Goal: Task Accomplishment & Management: Manage account settings

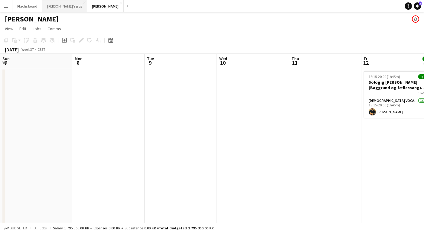
scroll to position [0, 189]
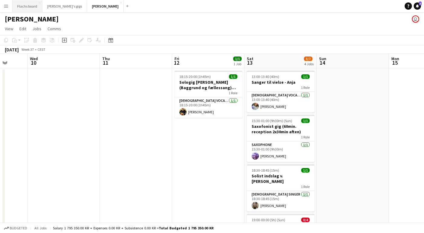
click at [25, 11] on button "Flachs board Close" at bounding box center [27, 6] width 30 height 12
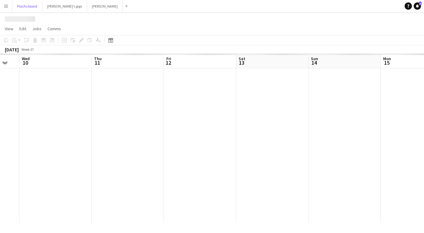
scroll to position [0, 178]
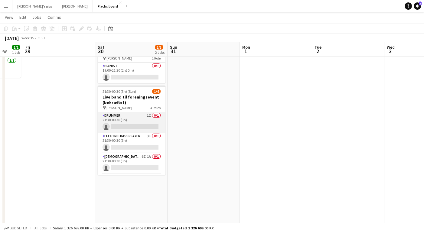
scroll to position [19, 0]
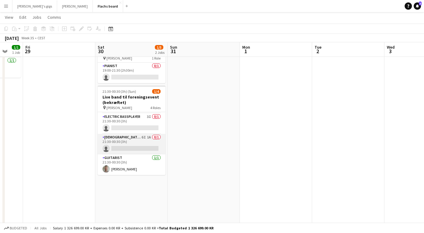
click at [135, 139] on app-card-role "[DEMOGRAPHIC_DATA] Singer 6I 1A 0/1 21:30-00:30 (3h) single-neutral-actions" at bounding box center [132, 144] width 68 height 21
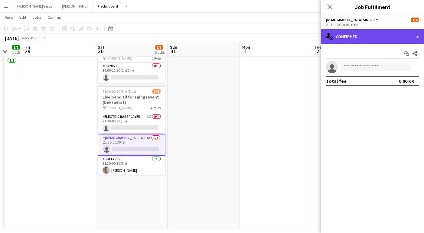
click at [348, 32] on div "single-neutral-actions-check-2 Confirmed" at bounding box center [372, 36] width 103 height 15
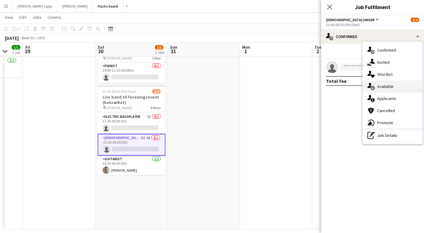
click at [385, 90] on div "single-neutral-actions-upload Available" at bounding box center [393, 86] width 60 height 12
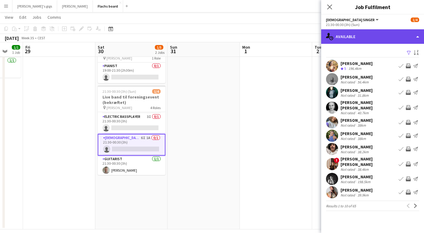
click at [368, 31] on div "single-neutral-actions-upload Available" at bounding box center [372, 36] width 103 height 15
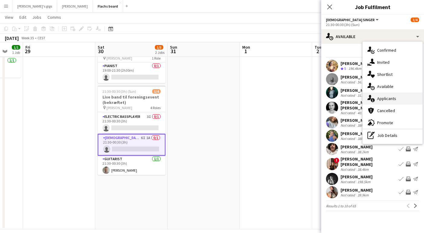
click at [380, 98] on div "single-neutral-actions-information Applicants" at bounding box center [393, 99] width 60 height 12
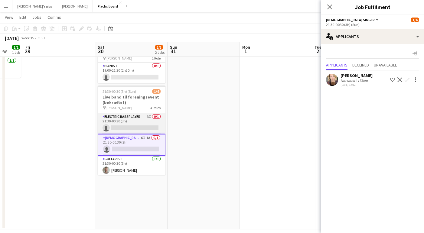
scroll to position [0, 0]
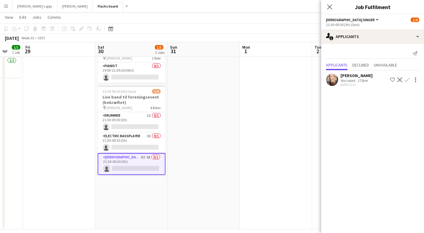
click at [206, 133] on app-date-cell at bounding box center [204, 132] width 72 height 196
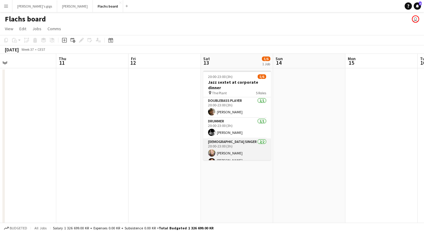
scroll to position [43, 0]
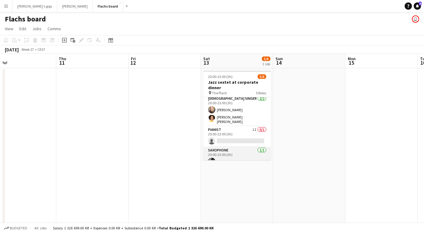
click at [230, 155] on app-card-role "Saxophone [DATE] 20:00-23:00 (3h) [PERSON_NAME]" at bounding box center [237, 157] width 68 height 21
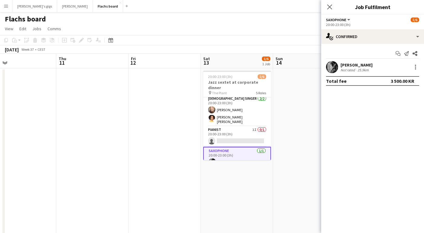
click at [179, 148] on app-date-cell at bounding box center [165, 166] width 72 height 196
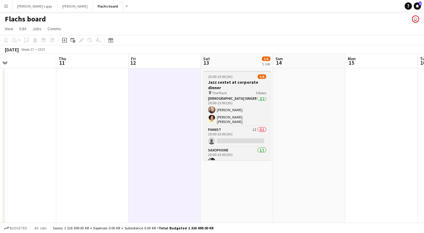
click at [222, 81] on h3 "Jazz sextet at corporate dinner" at bounding box center [237, 85] width 68 height 11
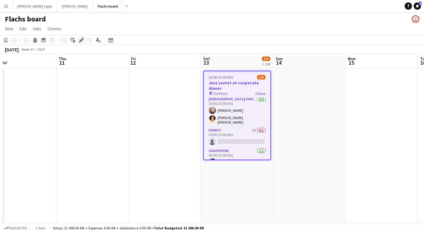
click at [81, 39] on icon "Edit" at bounding box center [81, 40] width 5 height 5
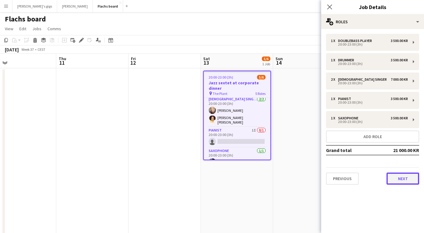
click at [399, 180] on button "Next" at bounding box center [403, 179] width 33 height 12
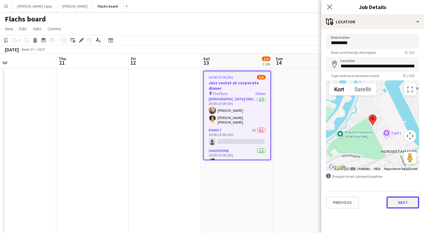
click at [399, 198] on button "Next" at bounding box center [403, 203] width 33 height 12
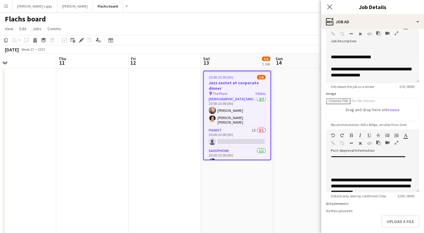
scroll to position [196, 0]
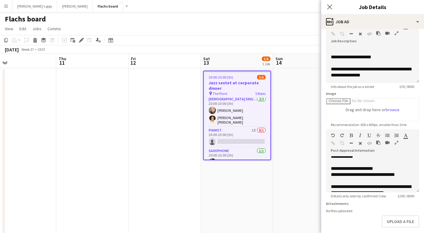
click at [311, 199] on app-date-cell at bounding box center [309, 166] width 72 height 196
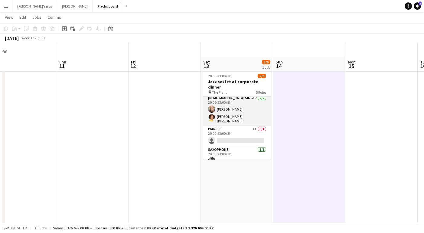
scroll to position [41, 0]
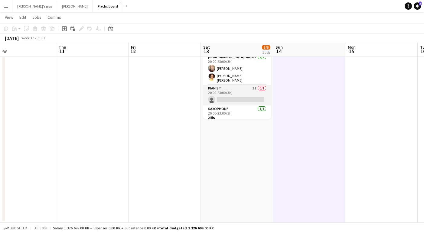
click at [233, 88] on app-card-role "Pianist 1I 0/1 20:00-23:00 (3h) single-neutral-actions" at bounding box center [237, 95] width 68 height 21
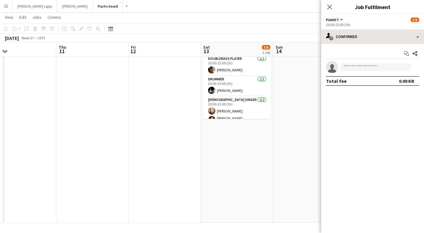
scroll to position [0, 0]
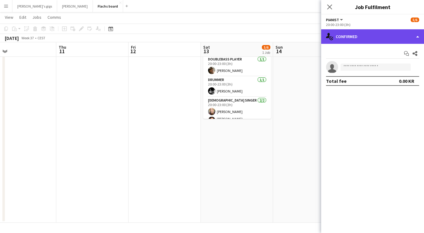
click at [354, 34] on div "single-neutral-actions-check-2 Confirmed" at bounding box center [372, 36] width 103 height 15
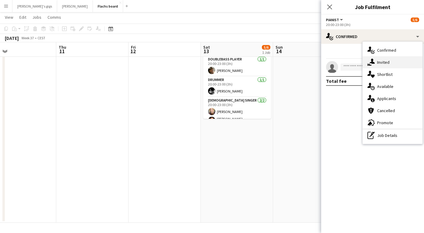
click at [380, 64] on div "single-neutral-actions-share-1 Invited" at bounding box center [393, 62] width 60 height 12
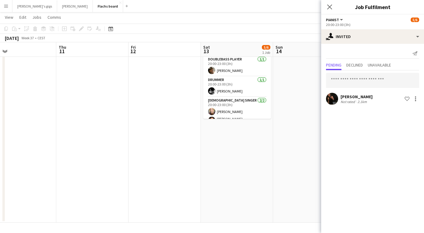
click at [288, 171] on app-date-cell at bounding box center [309, 125] width 72 height 196
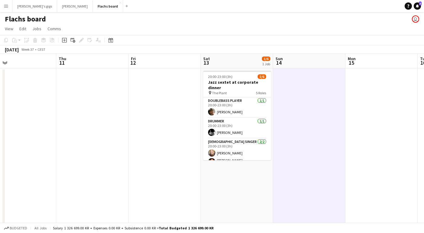
click at [5, 9] on button "Menu" at bounding box center [6, 6] width 12 height 12
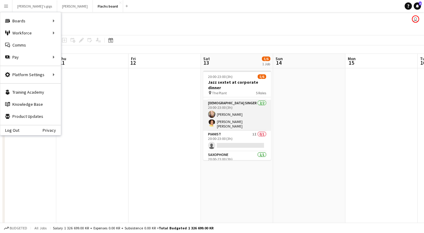
scroll to position [43, 0]
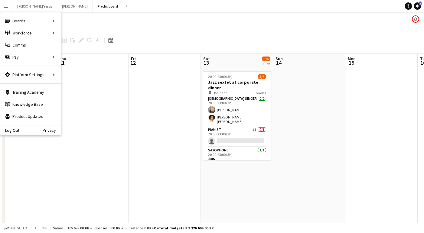
click at [171, 161] on app-date-cell at bounding box center [165, 166] width 72 height 196
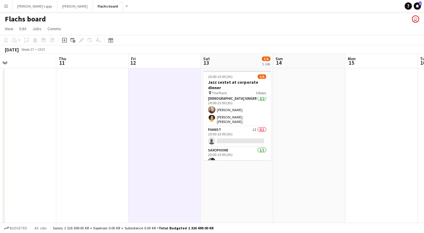
click at [6, 9] on button "Menu" at bounding box center [6, 6] width 12 height 12
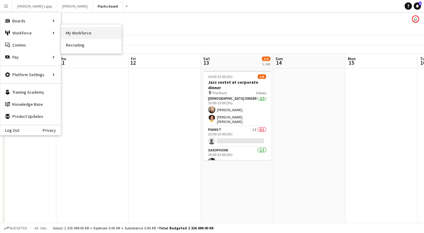
click at [74, 32] on link "My Workforce" at bounding box center [91, 33] width 61 height 12
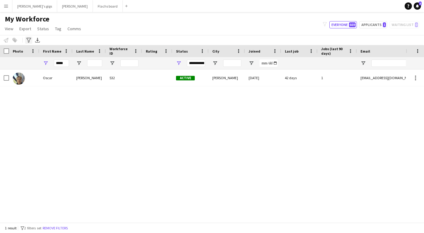
click at [27, 38] on div "Advanced filters" at bounding box center [28, 40] width 7 height 7
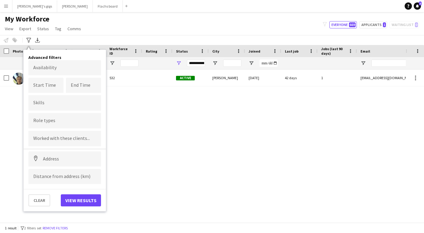
click at [51, 120] on input "Type to search role types..." at bounding box center [64, 120] width 63 height 5
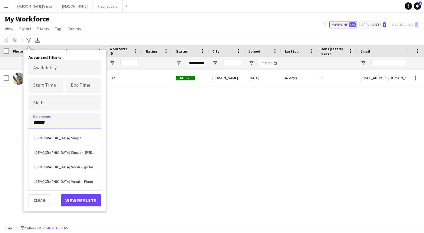
type input "******"
click at [52, 138] on div "[DEMOGRAPHIC_DATA] Singer" at bounding box center [64, 137] width 73 height 15
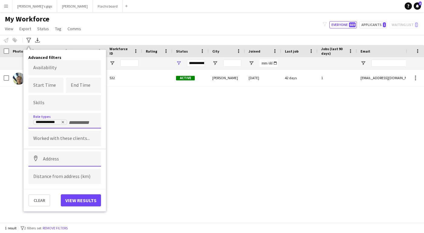
click at [50, 161] on input at bounding box center [64, 159] width 73 height 15
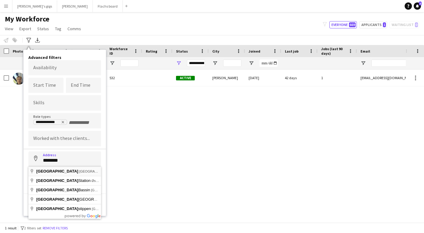
type input "**********"
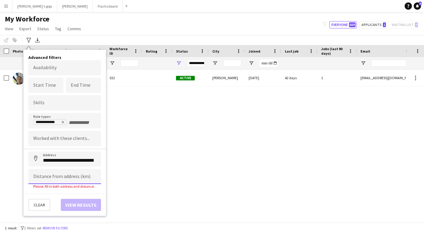
click at [48, 179] on input at bounding box center [64, 176] width 73 height 15
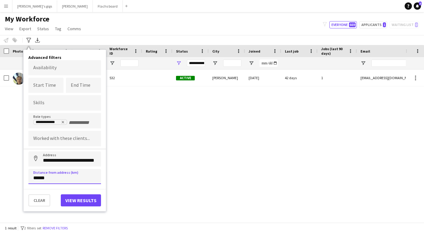
type input "******"
click at [80, 198] on button "View results" at bounding box center [81, 201] width 40 height 12
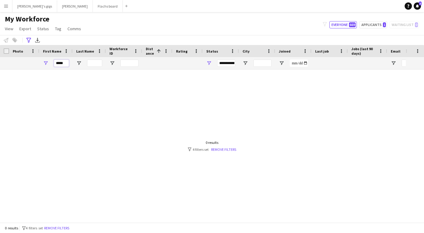
click at [63, 64] on input "*****" at bounding box center [61, 63] width 15 height 7
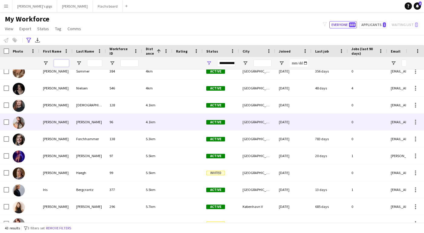
scroll to position [167, 0]
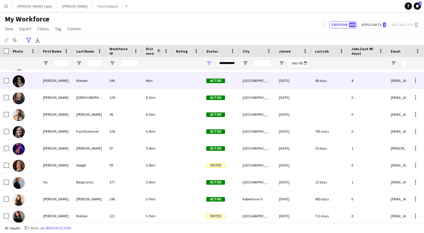
click at [52, 84] on div "[PERSON_NAME]" at bounding box center [55, 80] width 33 height 17
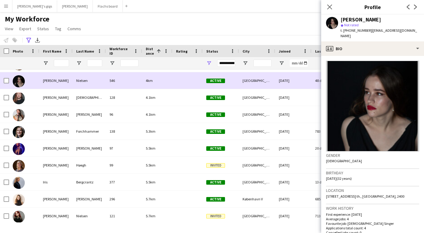
click at [52, 84] on div "[PERSON_NAME]" at bounding box center [55, 80] width 33 height 17
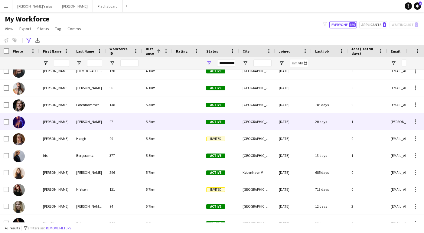
scroll to position [0, 0]
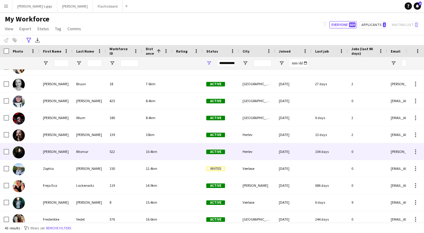
click at [55, 152] on div "[PERSON_NAME]" at bounding box center [55, 151] width 33 height 17
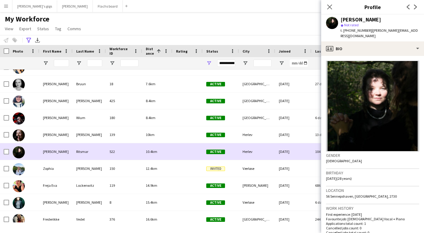
click at [55, 152] on div "[PERSON_NAME]" at bounding box center [55, 151] width 33 height 17
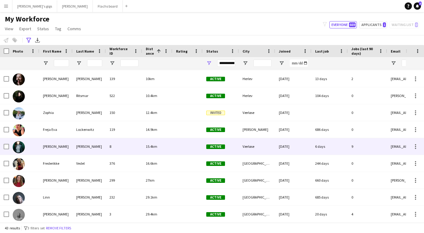
click at [55, 152] on div "[PERSON_NAME]" at bounding box center [55, 146] width 33 height 17
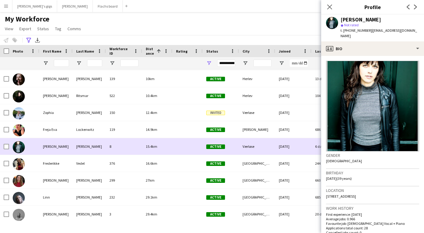
click at [55, 152] on div "[PERSON_NAME]" at bounding box center [55, 146] width 33 height 17
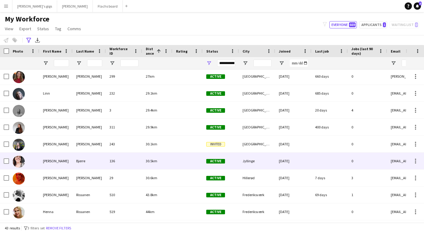
click at [51, 165] on div "[PERSON_NAME]" at bounding box center [55, 161] width 33 height 17
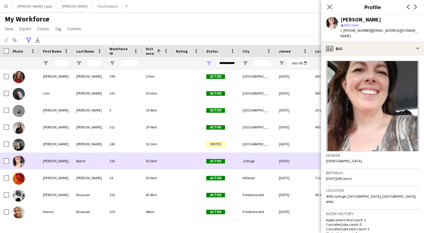
click at [51, 165] on div "[PERSON_NAME]" at bounding box center [55, 161] width 33 height 17
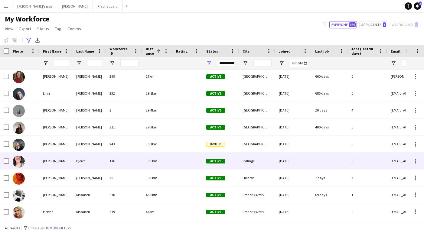
click at [51, 165] on div "[PERSON_NAME]" at bounding box center [55, 161] width 33 height 17
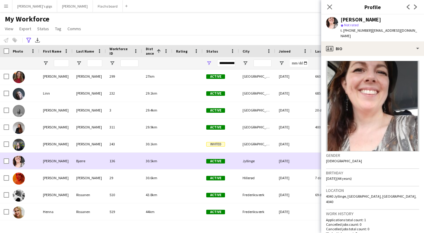
click at [51, 165] on div "[PERSON_NAME]" at bounding box center [55, 161] width 33 height 17
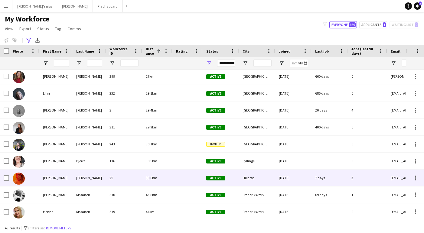
click at [52, 177] on div "[PERSON_NAME]" at bounding box center [55, 178] width 33 height 17
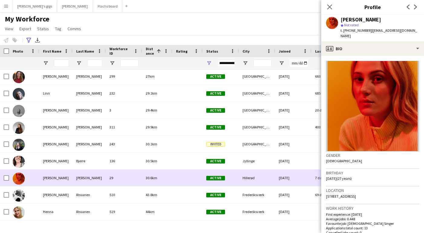
click at [52, 177] on div "[PERSON_NAME]" at bounding box center [55, 178] width 33 height 17
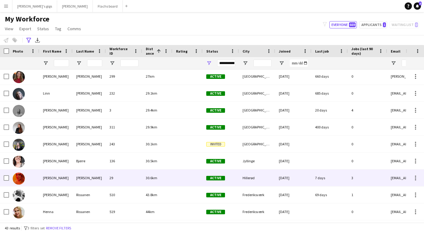
click at [52, 177] on div "[PERSON_NAME]" at bounding box center [55, 178] width 33 height 17
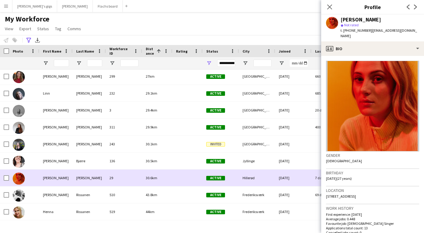
click at [52, 177] on div "[PERSON_NAME]" at bounding box center [55, 178] width 33 height 17
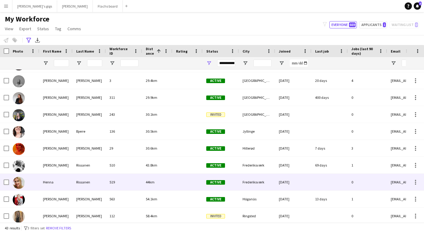
click at [53, 184] on div "Henna" at bounding box center [55, 182] width 33 height 17
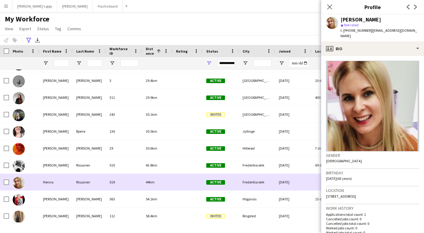
click at [53, 184] on div "Henna" at bounding box center [55, 182] width 33 height 17
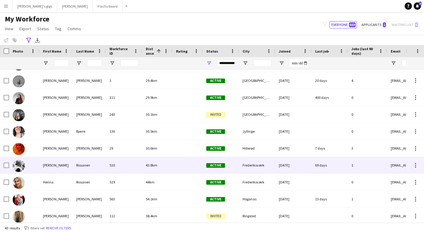
click at [52, 171] on div "[PERSON_NAME]" at bounding box center [55, 165] width 33 height 17
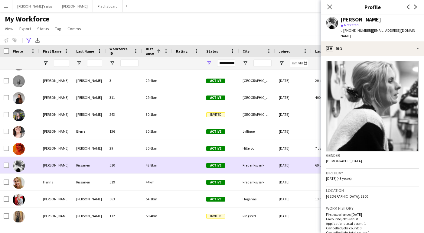
click at [52, 171] on div "[PERSON_NAME]" at bounding box center [55, 165] width 33 height 17
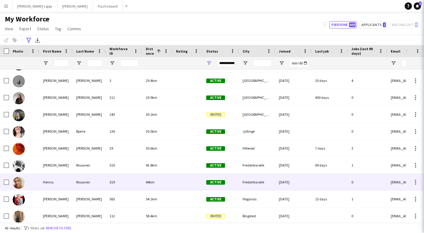
click at [52, 182] on div "Henna" at bounding box center [55, 182] width 33 height 17
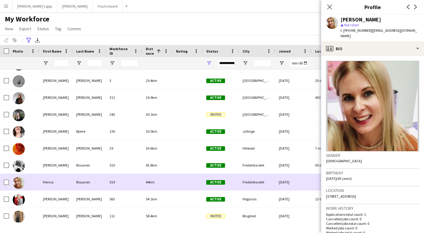
click at [52, 182] on div "Henna" at bounding box center [55, 182] width 33 height 17
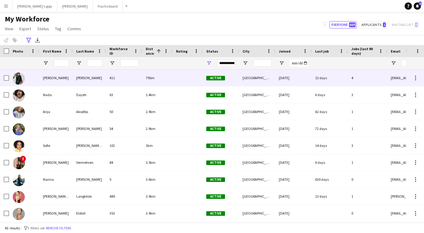
click at [47, 74] on div "[PERSON_NAME]" at bounding box center [55, 78] width 33 height 17
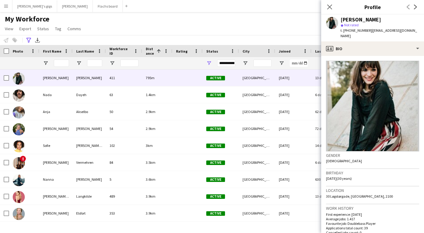
click at [122, 22] on div "My Workforce View Views Default view New view Update view Delete view Edit name…" at bounding box center [212, 25] width 424 height 21
